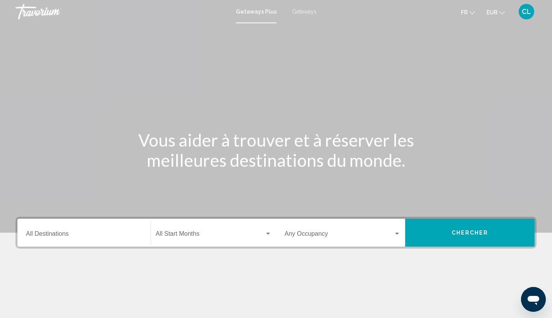
click at [303, 11] on span "Getaways" at bounding box center [304, 12] width 24 height 6
click at [52, 232] on input "Destination All Destinations" at bounding box center [84, 235] width 116 height 7
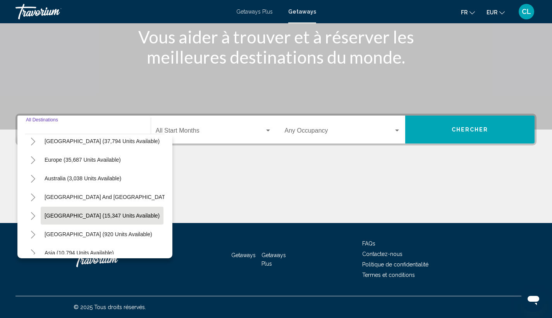
scroll to position [131, 0]
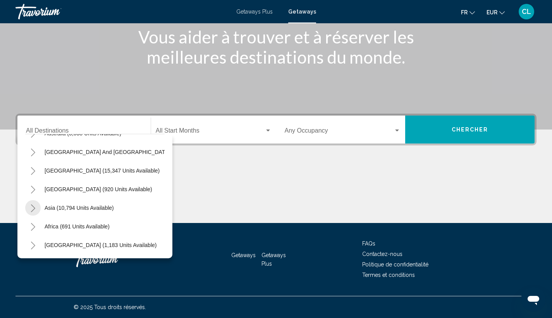
click at [33, 204] on icon "Toggle Asia (10,794 units available)" at bounding box center [33, 208] width 6 height 8
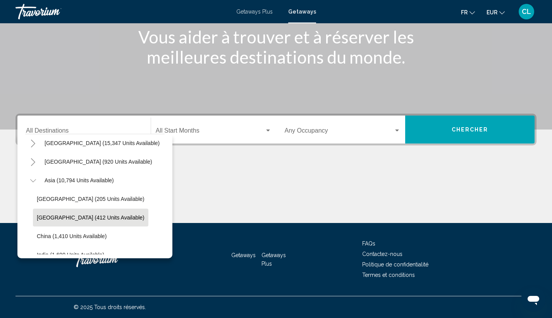
scroll to position [220, 0]
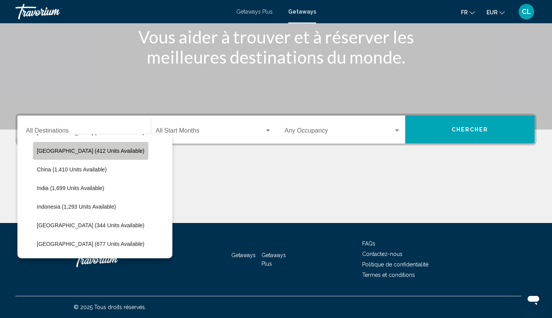
click at [91, 160] on button "Cambodia (412 units available)" at bounding box center [90, 151] width 115 height 18
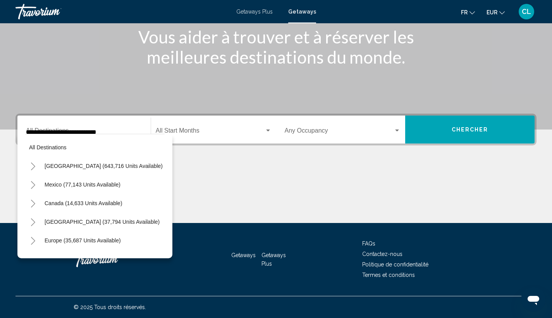
scroll to position [35, 0]
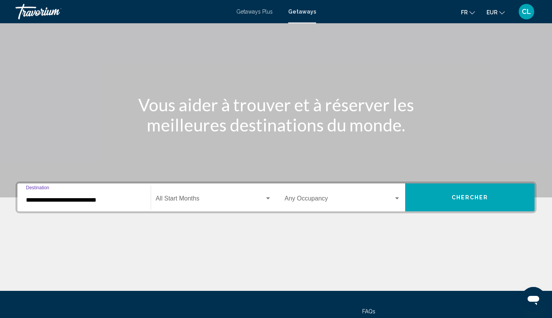
click at [26, 203] on div "**********" at bounding box center [84, 197] width 126 height 24
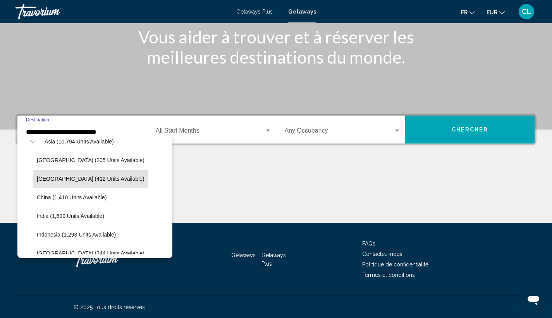
scroll to position [255, 0]
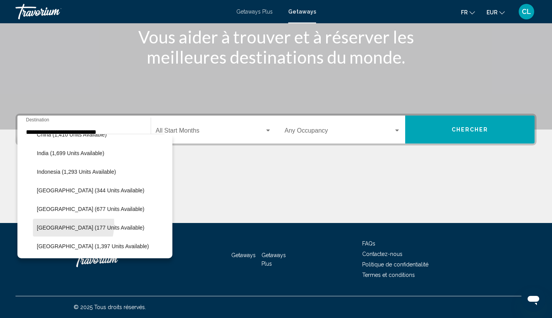
click at [57, 224] on button "Maldives (177 units available)" at bounding box center [90, 228] width 115 height 18
type input "**********"
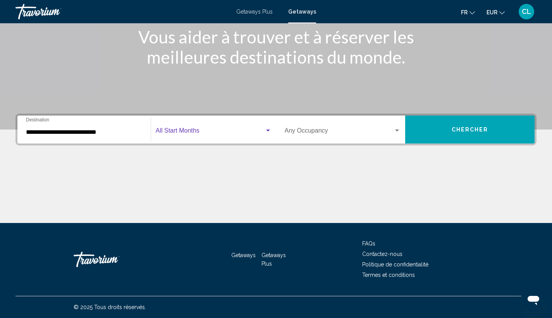
click at [195, 133] on span "Search widget" at bounding box center [210, 132] width 109 height 7
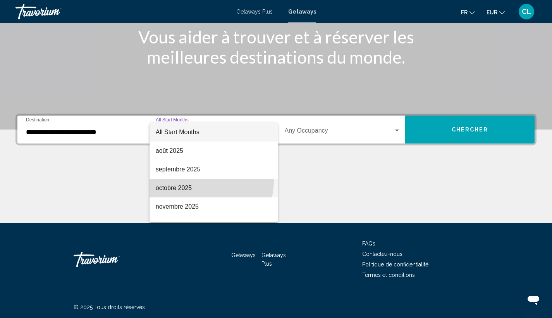
click at [208, 181] on span "octobre 2025" at bounding box center [214, 188] width 116 height 19
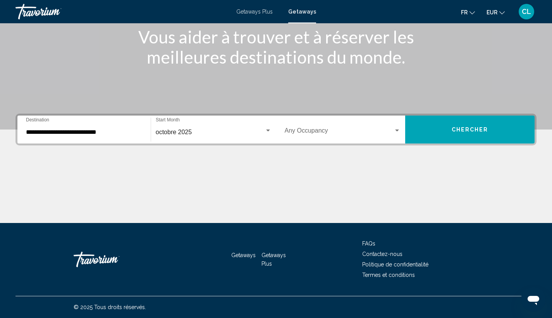
click at [361, 140] on div "Occupancy Any Occupancy" at bounding box center [343, 129] width 116 height 24
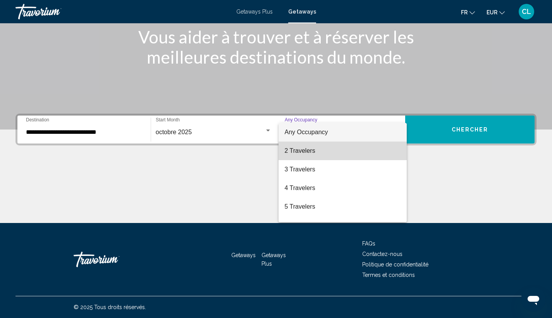
click at [353, 153] on span "2 Travelers" at bounding box center [343, 150] width 116 height 19
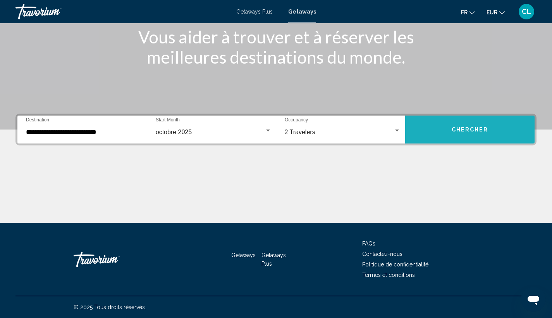
click at [436, 133] on button "Chercher" at bounding box center [469, 129] width 129 height 28
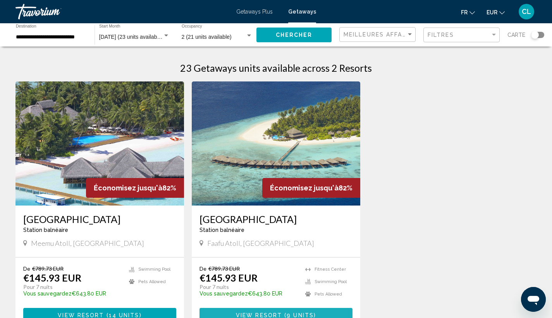
click at [245, 312] on span "View Resort" at bounding box center [259, 315] width 46 height 6
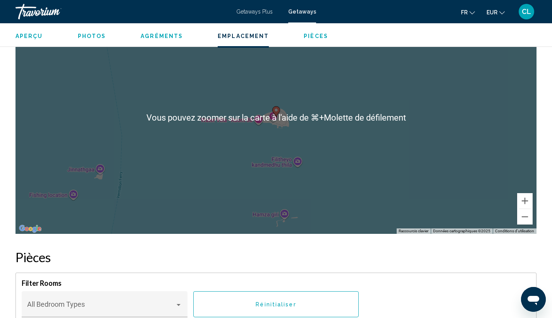
scroll to position [962, 0]
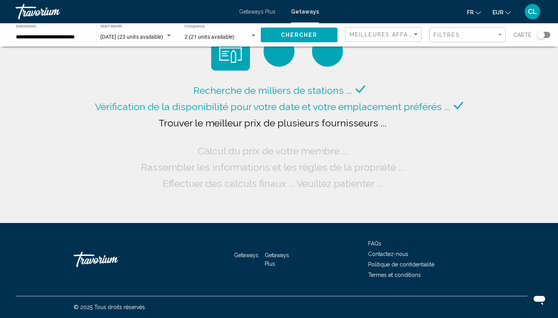
click at [55, 31] on div "**********" at bounding box center [52, 34] width 72 height 21
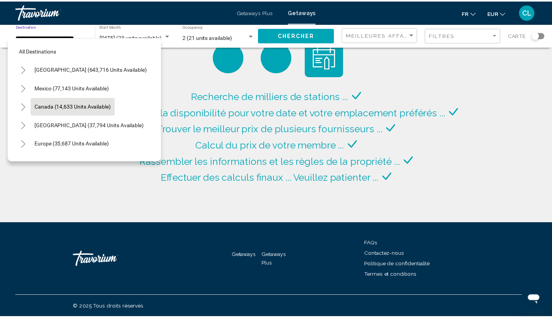
scroll to position [53, 0]
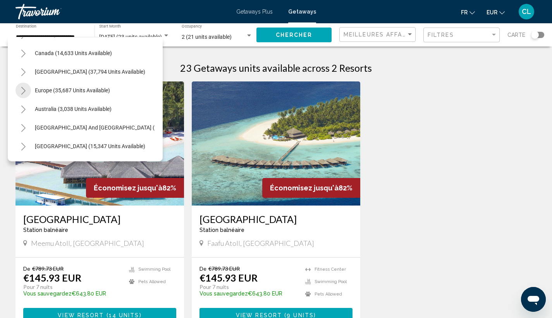
click at [25, 88] on icon "Toggle Europe (35,687 units available)" at bounding box center [24, 91] width 6 height 8
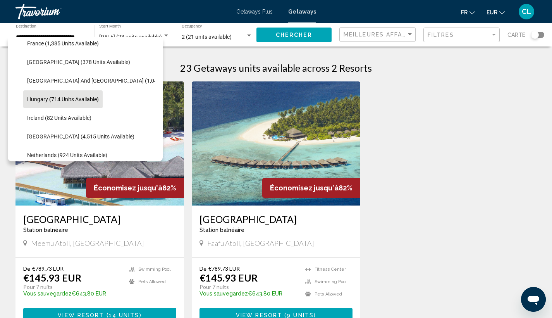
scroll to position [242, 0]
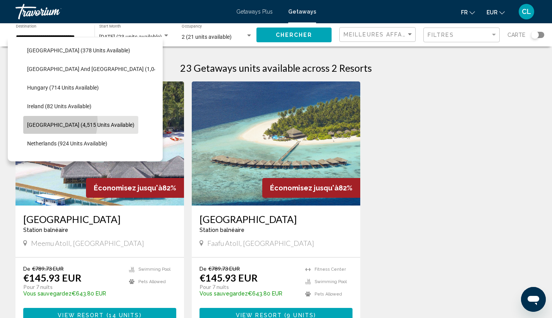
click at [43, 121] on button "Italy (4,515 units available)" at bounding box center [80, 125] width 115 height 18
type input "**********"
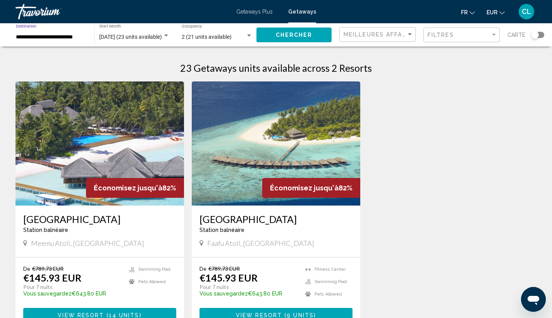
click at [231, 31] on div "2 (21 units available) Occupancy Any Occupancy" at bounding box center [217, 34] width 71 height 21
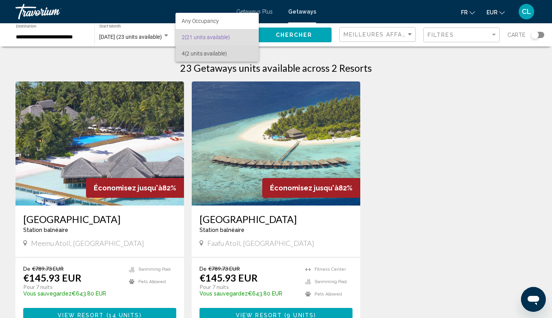
click at [217, 47] on span "4 (2 units available)" at bounding box center [217, 53] width 71 height 16
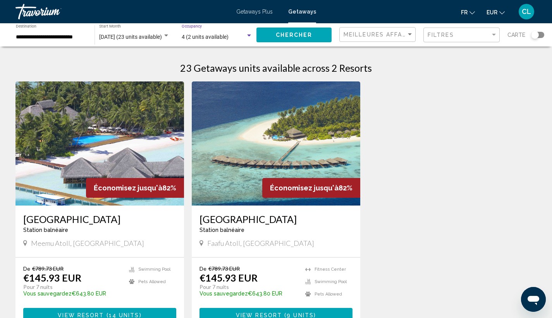
click at [307, 37] on span "Chercher" at bounding box center [294, 35] width 37 height 6
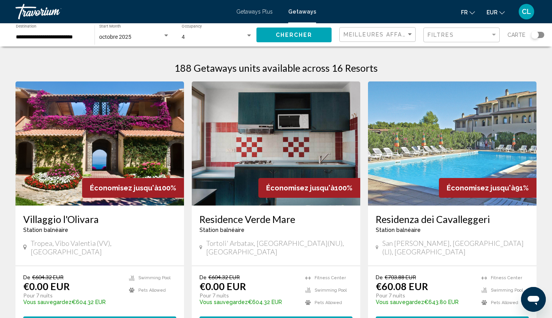
click at [84, 165] on img "Main content" at bounding box center [100, 143] width 169 height 124
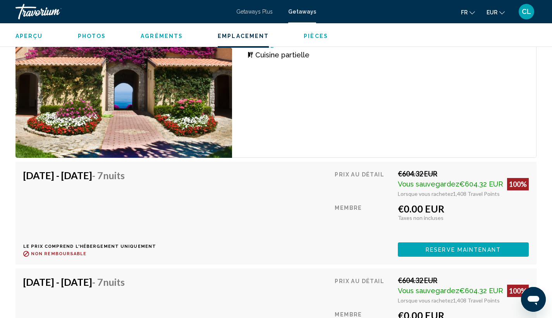
scroll to position [1583, 0]
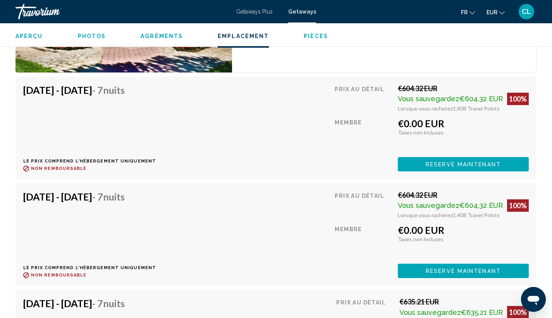
drag, startPoint x: 453, startPoint y: 152, endPoint x: 429, endPoint y: 153, distance: 24.5
click at [453, 157] on button "Reserve maintenant" at bounding box center [463, 164] width 131 height 14
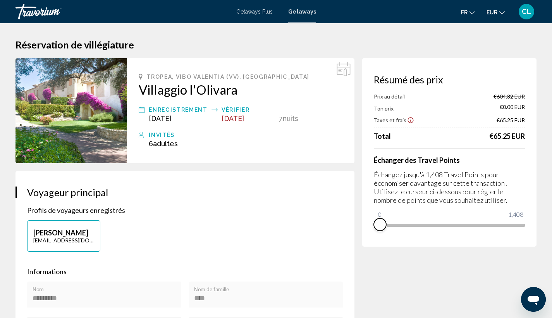
drag, startPoint x: 522, startPoint y: 232, endPoint x: 369, endPoint y: 238, distance: 153.6
